Goal: Check status

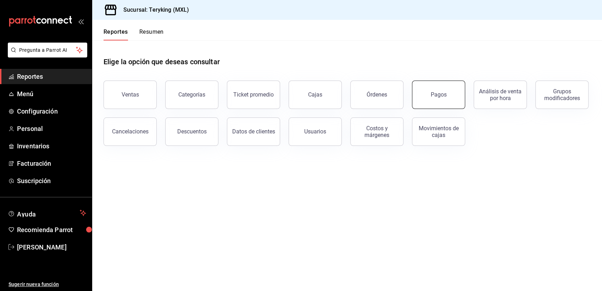
click at [415, 105] on button "Pagos" at bounding box center [438, 94] width 53 height 28
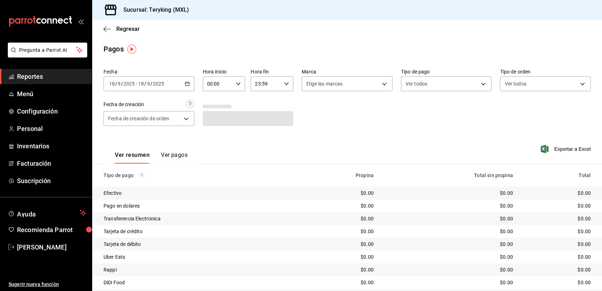
click at [185, 84] on icon "button" at bounding box center [187, 83] width 5 height 5
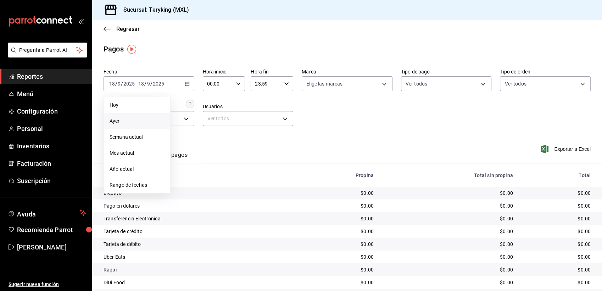
click at [121, 117] on span "Ayer" at bounding box center [137, 120] width 55 height 7
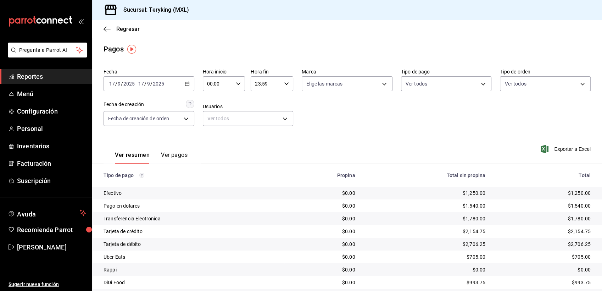
click at [37, 72] on span "Reportes" at bounding box center [51, 77] width 69 height 10
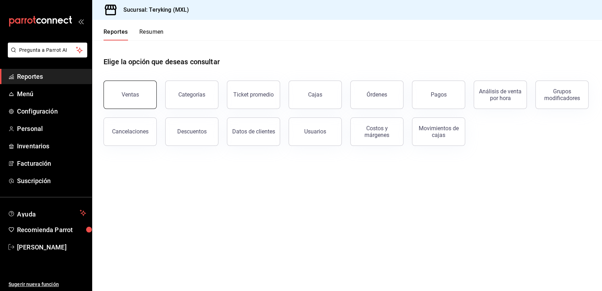
click at [126, 92] on div "Ventas" at bounding box center [130, 94] width 17 height 7
